Goal: Navigation & Orientation: Find specific page/section

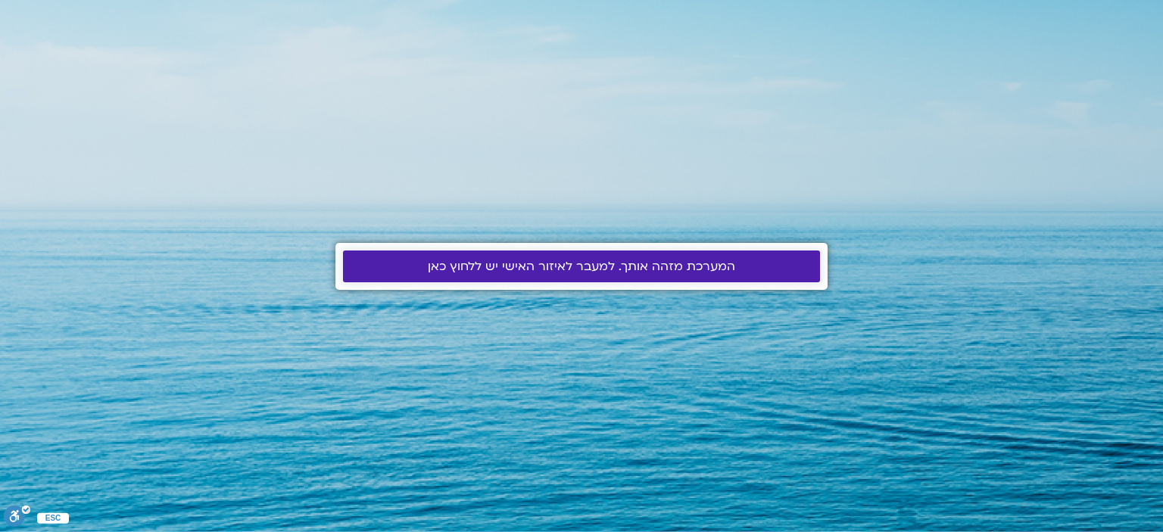
click at [627, 263] on span "המערכת מזהה אותך. למעבר לאיזור האישי יש ללחוץ כאן" at bounding box center [581, 267] width 307 height 14
click at [612, 268] on span "המערכת מזהה אותך. למעבר לאיזור האישי יש ללחוץ כאן" at bounding box center [581, 267] width 307 height 14
click at [528, 269] on span "המערכת מזהה אותך. למעבר לאיזור האישי יש ללחוץ כאן" at bounding box center [581, 267] width 307 height 14
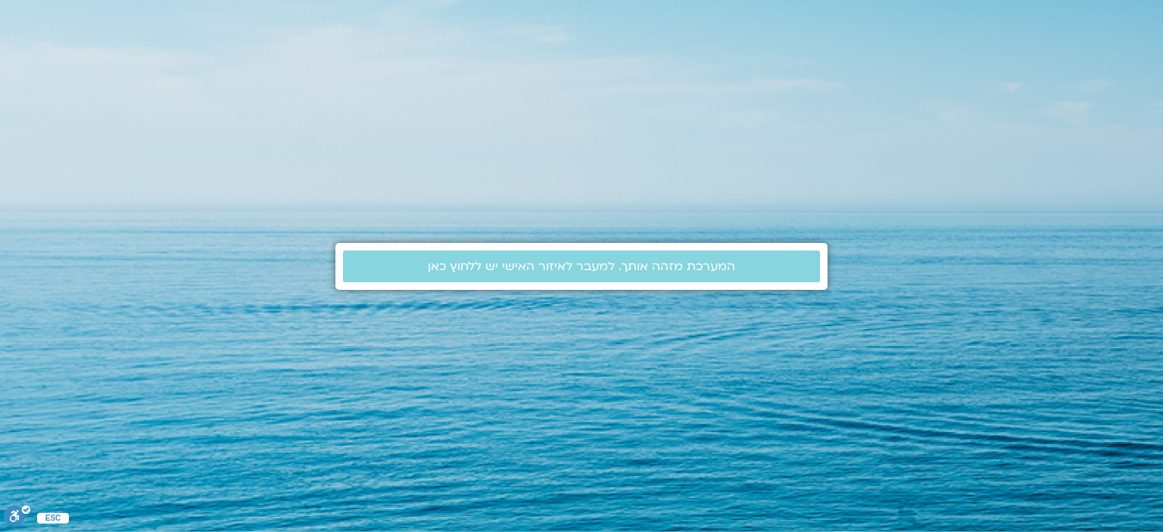
drag, startPoint x: 0, startPoint y: 562, endPoint x: 1159, endPoint y: 33, distance: 1273.5
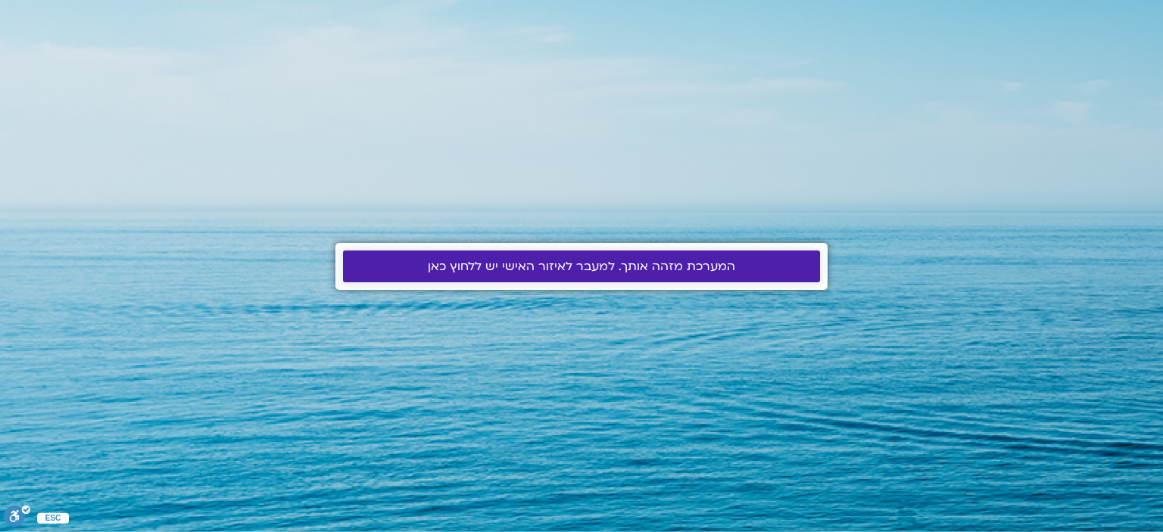
click at [545, 260] on span "המערכת מזהה אותך. למעבר לאיזור האישי יש ללחוץ כאן" at bounding box center [581, 267] width 307 height 14
click at [545, 263] on span "המערכת מזהה אותך. למעבר לאיזור האישי יש ללחוץ כאן" at bounding box center [581, 267] width 307 height 14
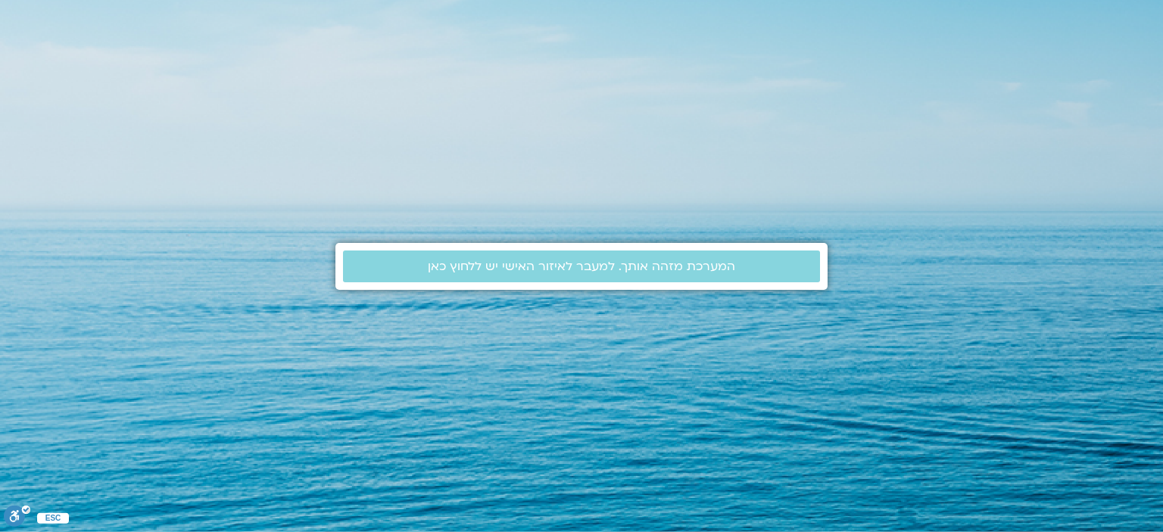
drag, startPoint x: 1162, startPoint y: -92, endPoint x: 269, endPoint y: 122, distance: 917.5
drag, startPoint x: 269, startPoint y: 122, endPoint x: 25, endPoint y: 35, distance: 259.5
click at [25, 35] on section "המערכת מזהה אותך. למעבר לאיזור האישי יש ללחוץ כאן" at bounding box center [581, 266] width 1163 height 532
drag, startPoint x: 1162, startPoint y: 8, endPoint x: 1162, endPoint y: -3, distance: 11.4
click at [1162, 0] on html "המערכת מזהה אותך. למעבר לאיזור האישי יש ללחוץ כאן ESC ניתן להשתמש בחצי המקלדת ב…" at bounding box center [581, 266] width 1163 height 532
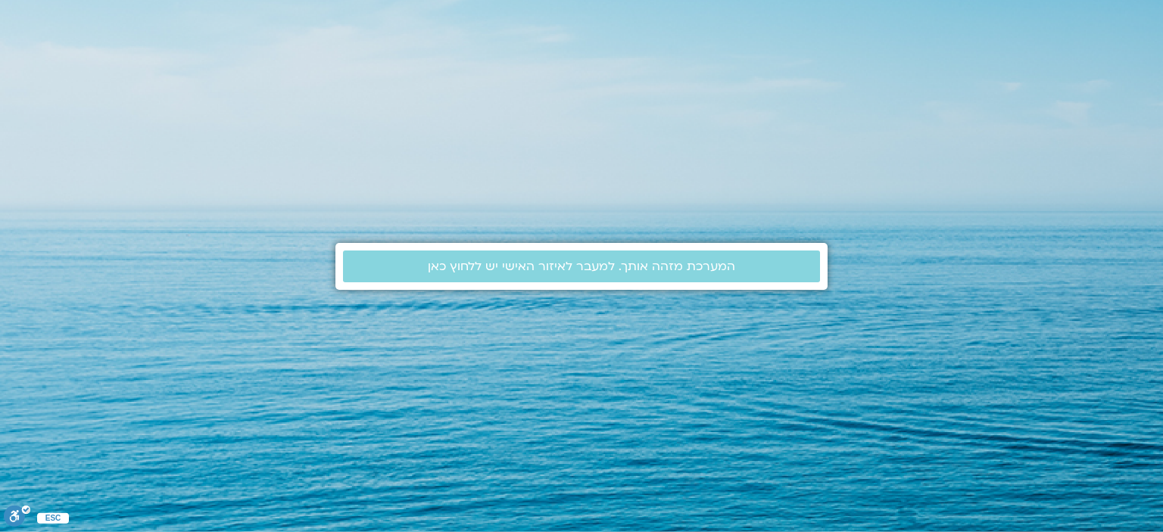
drag, startPoint x: 1162, startPoint y: -92, endPoint x: 139, endPoint y: 515, distance: 1189.1
click at [976, 519] on section "המערכת מזהה אותך. למעבר לאיזור האישי יש ללחוץ כאן" at bounding box center [581, 266] width 1163 height 532
drag, startPoint x: 206, startPoint y: 157, endPoint x: 24, endPoint y: 102, distance: 189.6
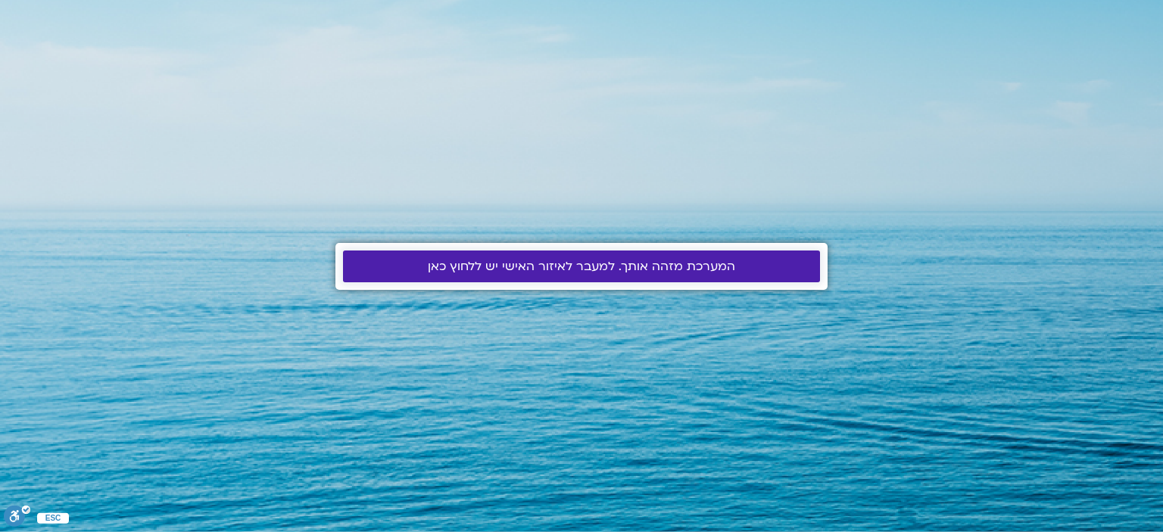
click at [625, 256] on link "המערכת מזהה אותך. למעבר לאיזור האישי יש ללחוץ כאן" at bounding box center [581, 267] width 477 height 32
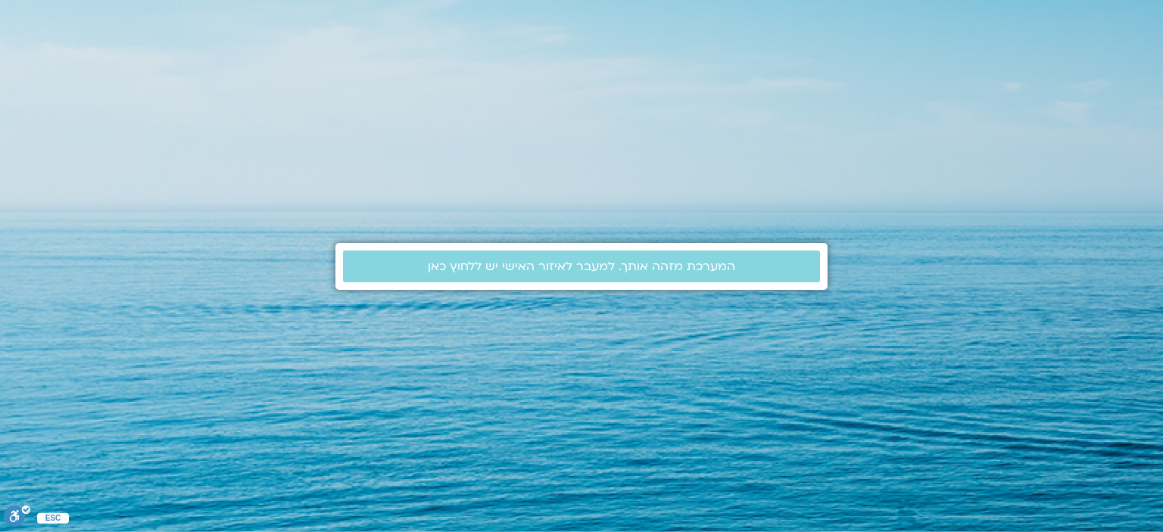
click at [625, 261] on span "המערכת מזהה אותך. למעבר לאיזור האישי יש ללחוץ כאן" at bounding box center [581, 267] width 307 height 14
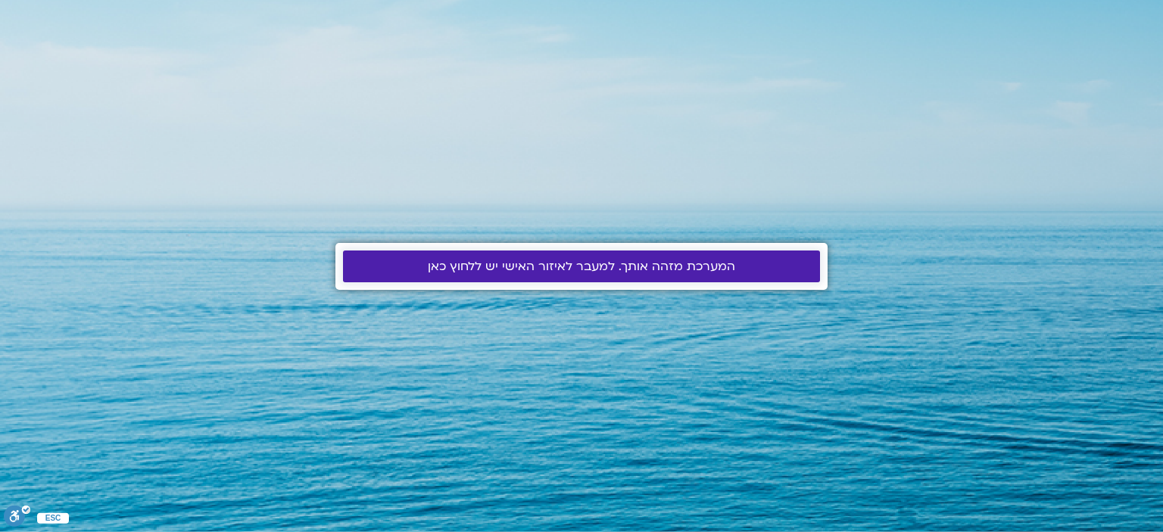
click at [625, 261] on span "המערכת מזהה אותך. למעבר לאיזור האישי יש ללחוץ כאן" at bounding box center [581, 267] width 307 height 14
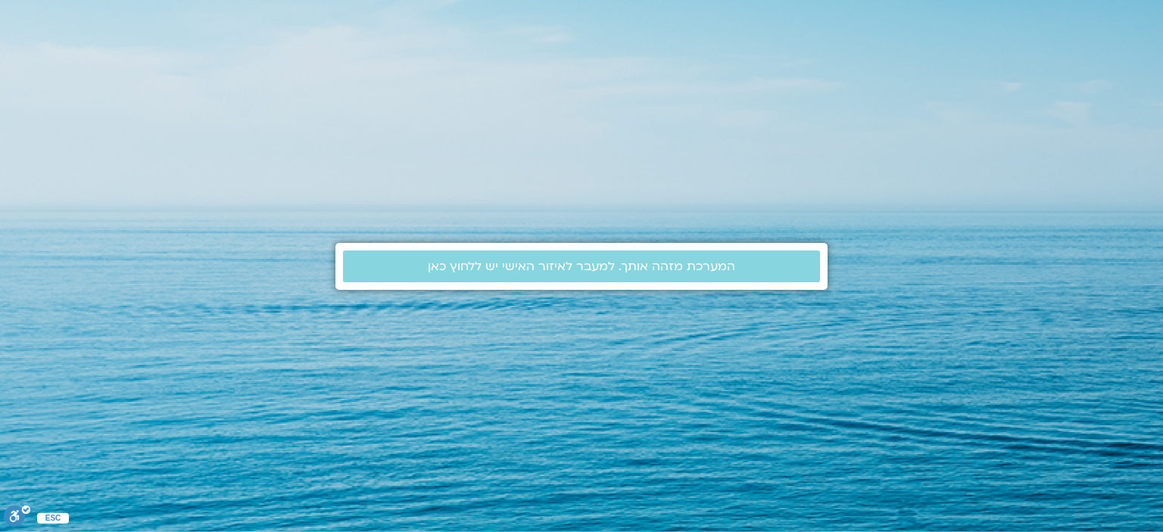
click at [982, 14] on section "המערכת מזהה אותך. למעבר לאיזור האישי יש ללחוץ כאן" at bounding box center [581, 266] width 1163 height 532
